Goal: Check status: Check status

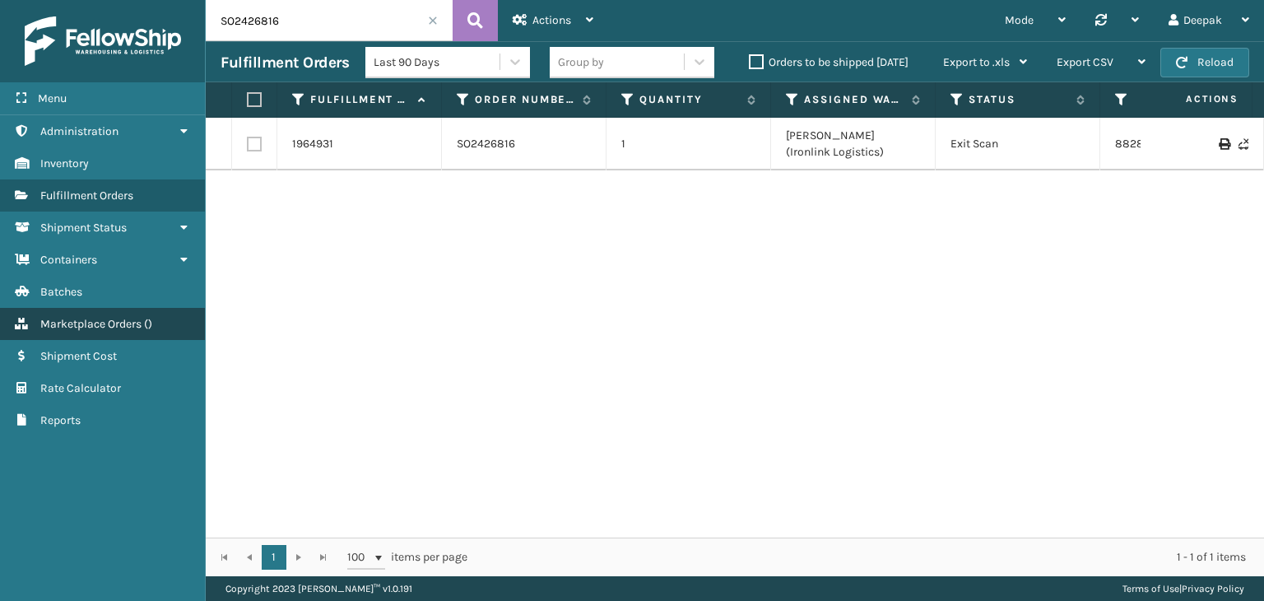
click at [109, 325] on span "Marketplace Orders" at bounding box center [90, 324] width 101 height 14
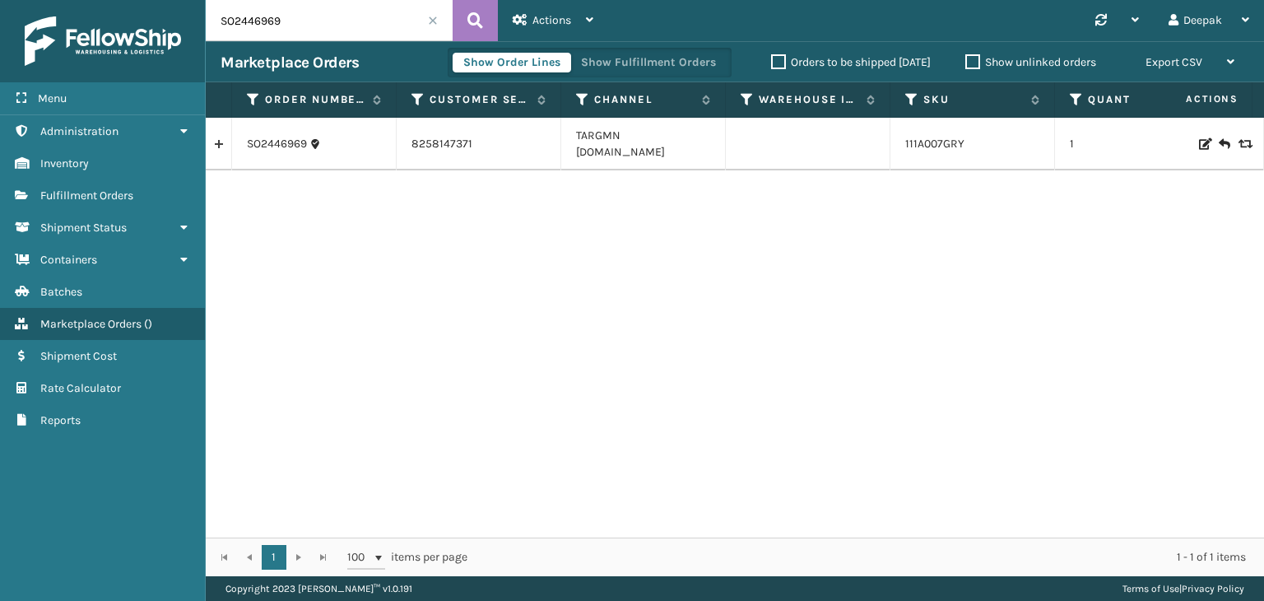
click at [328, 11] on input "SO2446969" at bounding box center [329, 20] width 247 height 41
paste input "8713"
type input "SO2448713"
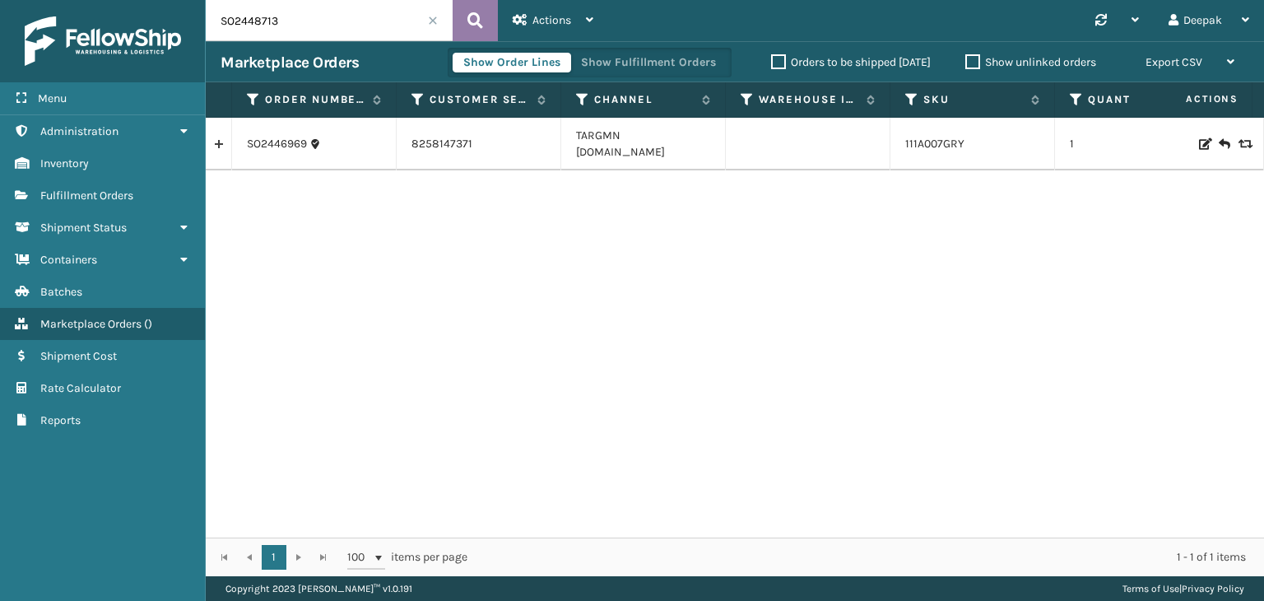
click at [469, 26] on icon at bounding box center [476, 20] width 16 height 25
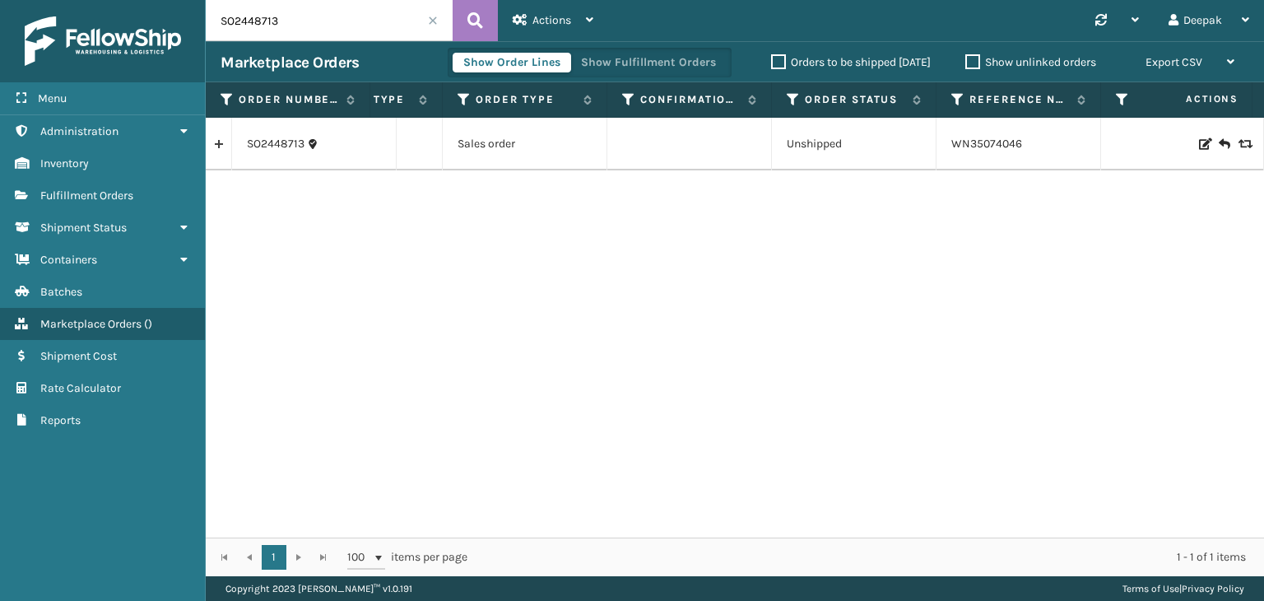
scroll to position [0, 1129]
click at [789, 213] on div "SO2448713 31977297 HODEGA Home [DOMAIN_NAME] 139A036CML-SET 1 [US_STATE] Manual…" at bounding box center [735, 328] width 1059 height 420
click at [296, 23] on input "SO2448713" at bounding box center [329, 20] width 247 height 41
paste input "9063"
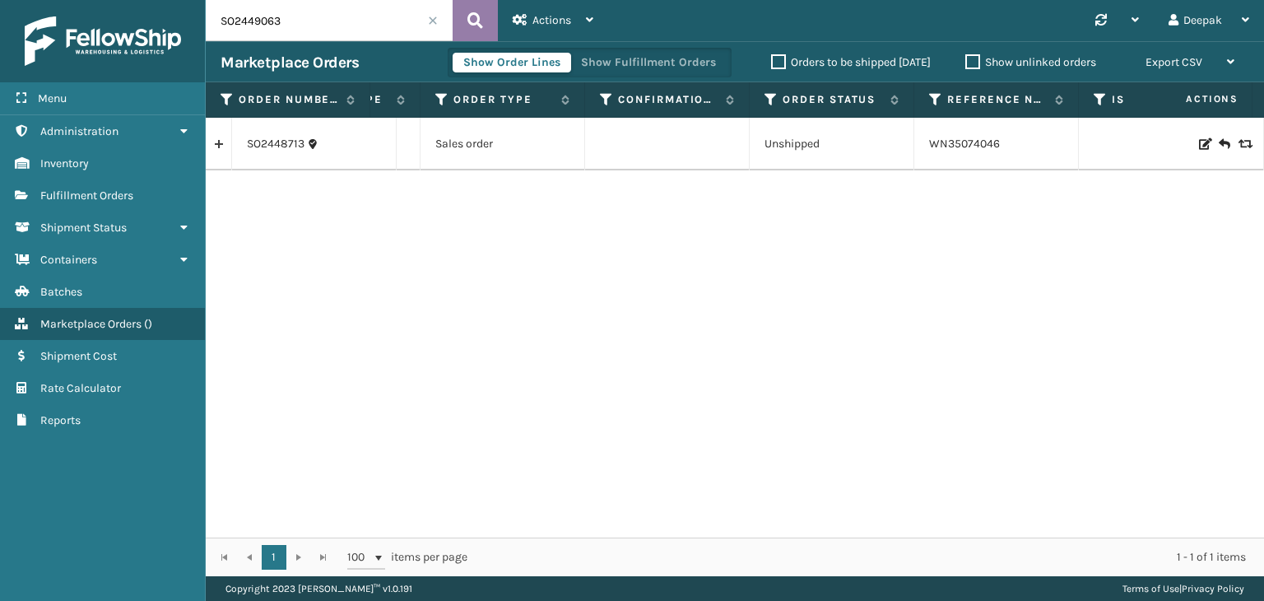
type input "SO2449063"
click at [482, 34] on button at bounding box center [475, 20] width 45 height 41
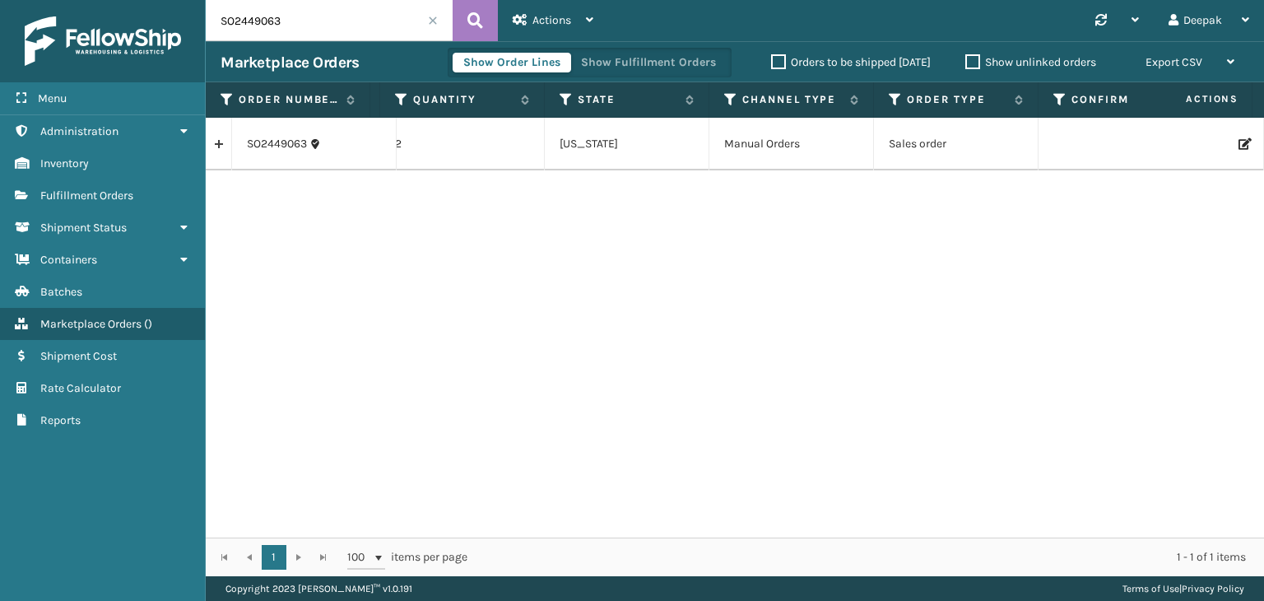
scroll to position [0, 752]
click at [932, 162] on td "Canceled" at bounding box center [961, 144] width 165 height 53
